Goal: Information Seeking & Learning: Learn about a topic

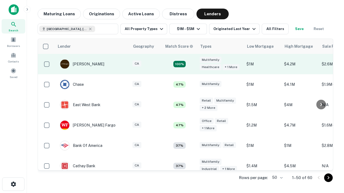
click at [191, 64] on td "100%" at bounding box center [179, 64] width 35 height 20
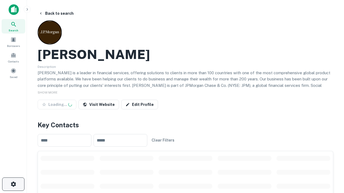
click at [13, 185] on icon "button" at bounding box center [13, 184] width 6 height 6
